Goal: Task Accomplishment & Management: Use online tool/utility

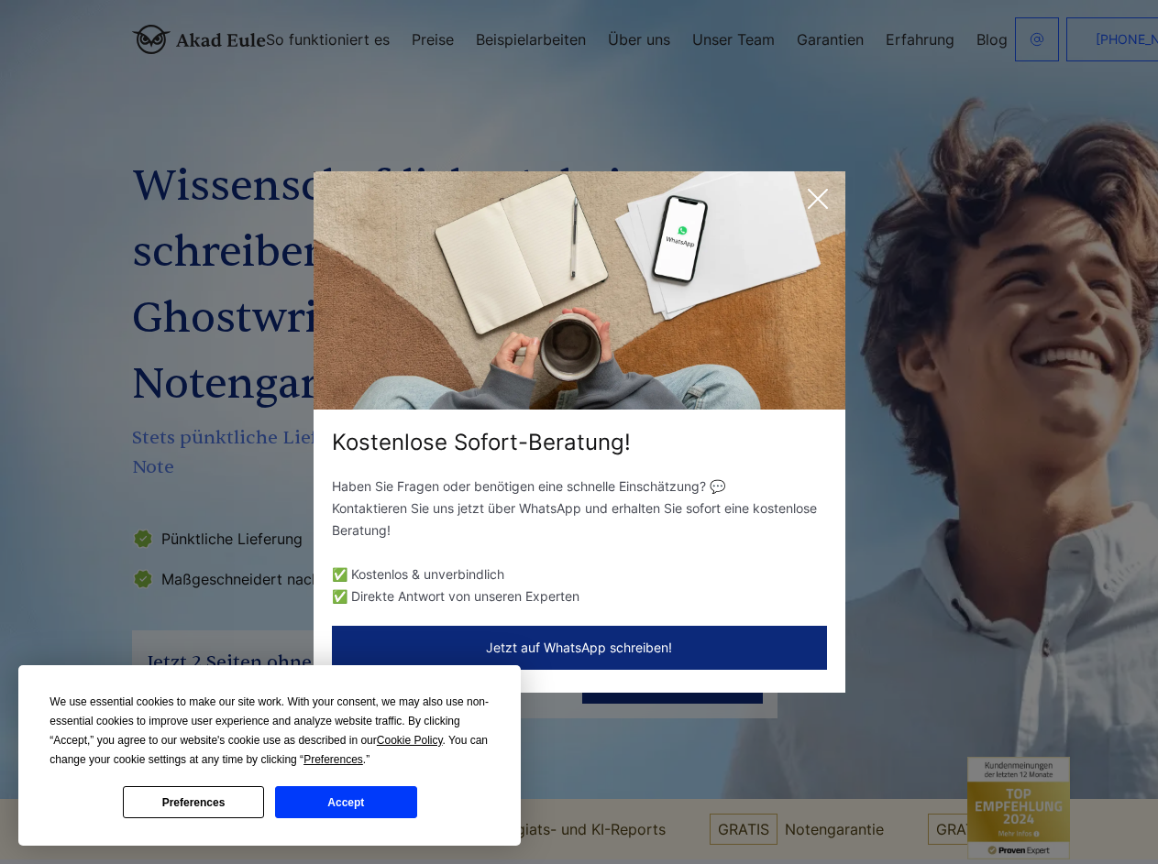
click at [578, 432] on div "Kostenlose Sofort-Beratung!" at bounding box center [579, 442] width 532 height 29
click at [412, 741] on span "Cookie Policy" at bounding box center [410, 740] width 66 height 13
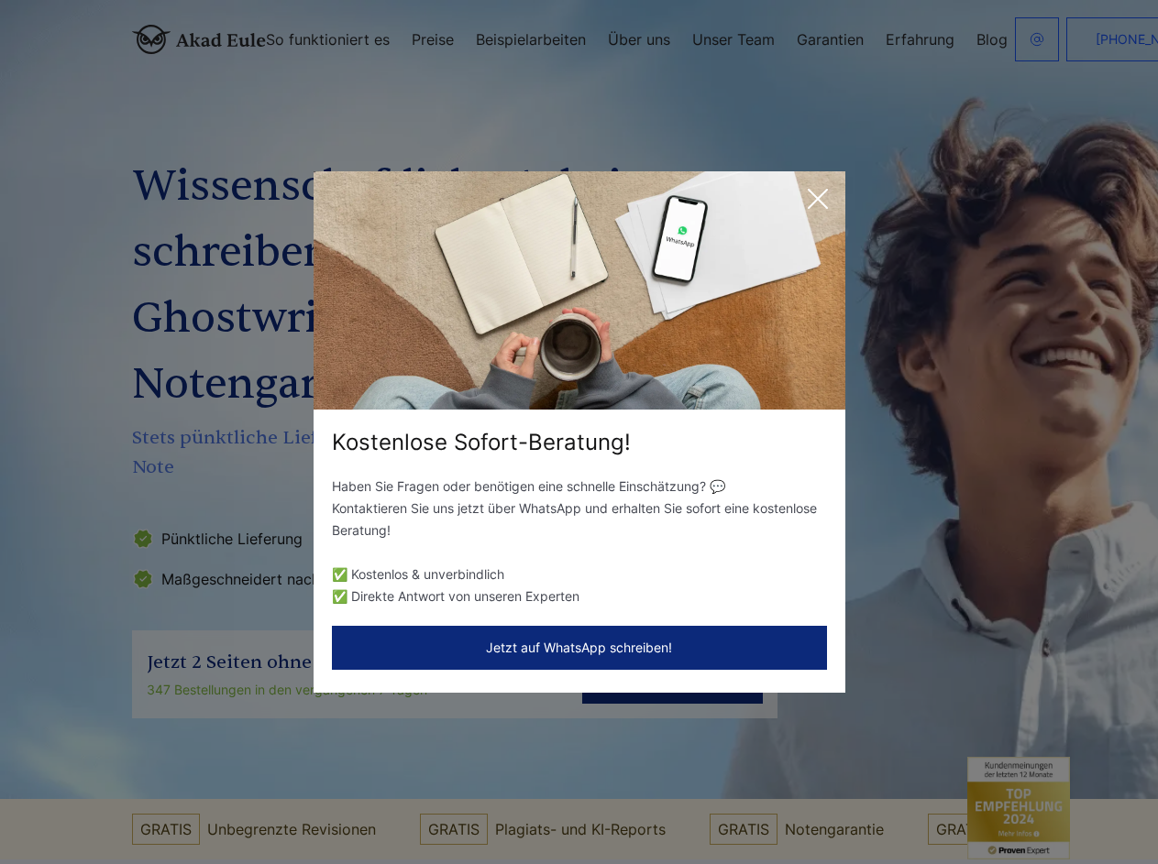
click at [354, 760] on div "Kostenlose Sofort-Beratung! Haben Sie Fragen oder benötigen eine schnelle Einsc…" at bounding box center [579, 432] width 1158 height 864
click at [193, 802] on div "Kostenlose Sofort-Beratung! Haben Sie Fragen oder benötigen eine schnelle Einsc…" at bounding box center [579, 432] width 1158 height 864
click at [346, 802] on div "Kostenlose Sofort-Beratung! Haben Sie Fragen oder benötigen eine schnelle Einsc…" at bounding box center [579, 432] width 1158 height 864
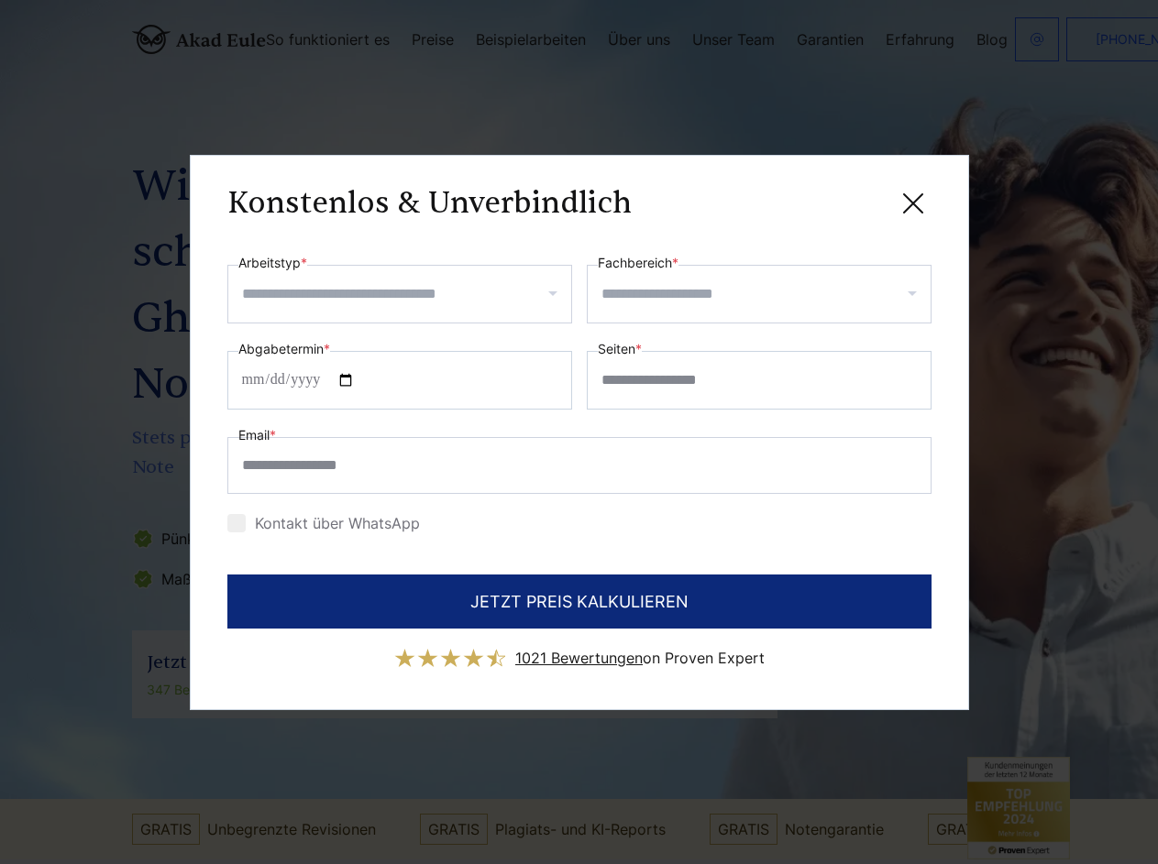
click at [818, 199] on div "Konstenlos & Unverbindlich" at bounding box center [579, 203] width 704 height 23
click at [579, 649] on span "1021 Bewertungen" at bounding box center [578, 658] width 127 height 18
